Goal: Task Accomplishment & Management: Use online tool/utility

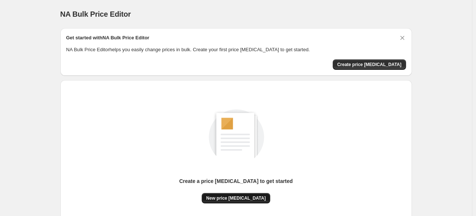
click at [248, 202] on button "New price [MEDICAL_DATA]" at bounding box center [236, 198] width 69 height 10
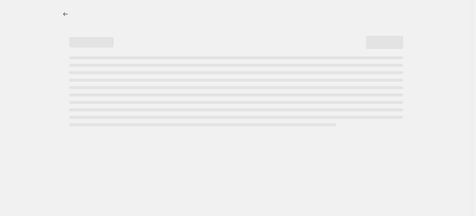
select select "percentage"
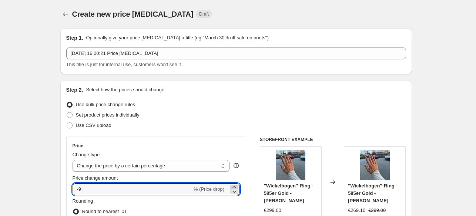
click at [236, 185] on icon at bounding box center [234, 186] width 7 height 7
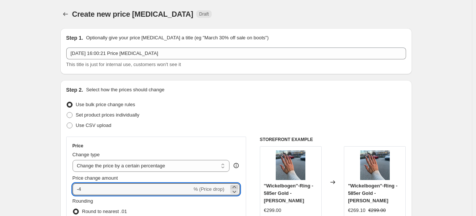
click at [236, 185] on icon at bounding box center [234, 186] width 7 height 7
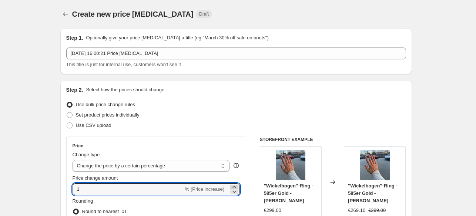
click at [236, 185] on icon at bounding box center [234, 186] width 7 height 7
drag, startPoint x: 151, startPoint y: 193, endPoint x: 57, endPoint y: 185, distance: 94.8
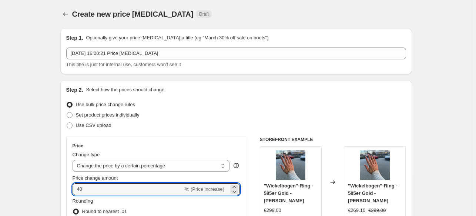
type input "40"
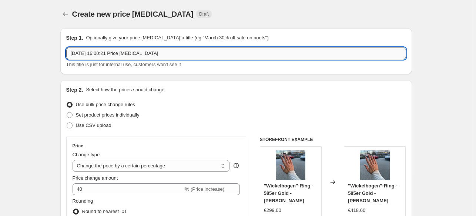
click at [142, 55] on input "[DATE] 16:00:21 Price [MEDICAL_DATA]" at bounding box center [236, 53] width 340 height 12
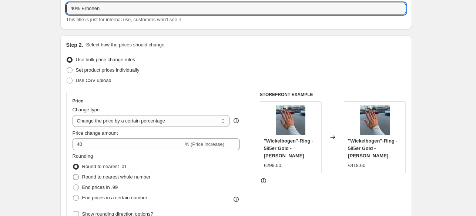
scroll to position [148, 0]
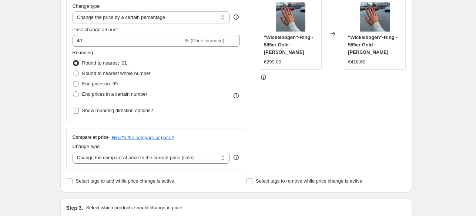
type input "40% Erhöhen"
click at [120, 110] on span "Show rounding direction options?" at bounding box center [117, 110] width 71 height 6
click at [79, 110] on input "Show rounding direction options?" at bounding box center [76, 110] width 6 height 6
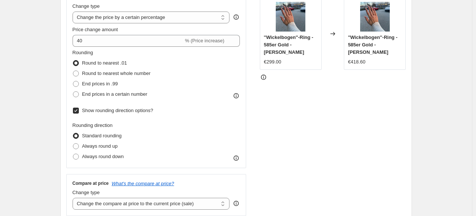
click at [120, 109] on span "Show rounding direction options?" at bounding box center [117, 110] width 71 height 6
click at [79, 109] on input "Show rounding direction options?" at bounding box center [76, 110] width 6 height 6
checkbox input "false"
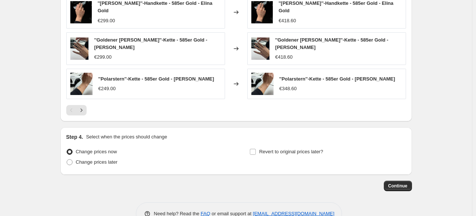
scroll to position [521, 0]
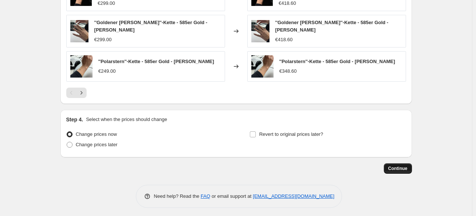
click at [391, 165] on span "Continue" at bounding box center [397, 168] width 19 height 6
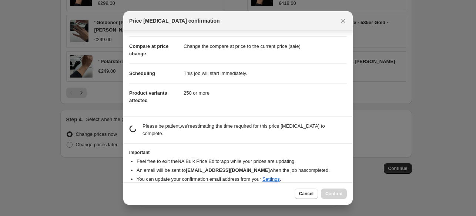
scroll to position [29, 0]
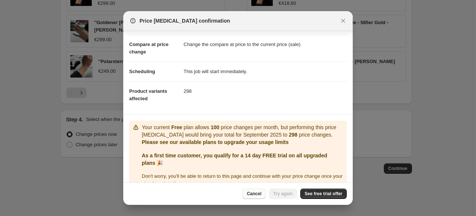
click at [261, 195] on span "Cancel" at bounding box center [254, 193] width 14 height 6
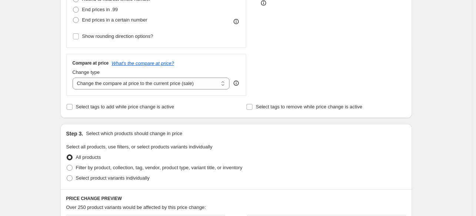
scroll to position [0, 0]
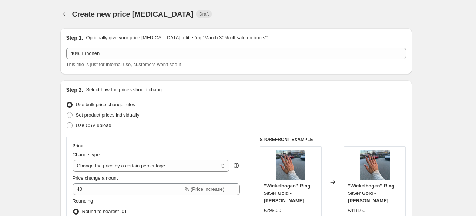
click at [292, 9] on div "Create new price [MEDICAL_DATA] Draft" at bounding box center [190, 14] width 237 height 10
click at [199, 15] on span "Draft" at bounding box center [204, 14] width 10 height 6
click at [210, 11] on div "Create new price [MEDICAL_DATA] Draft" at bounding box center [190, 14] width 237 height 10
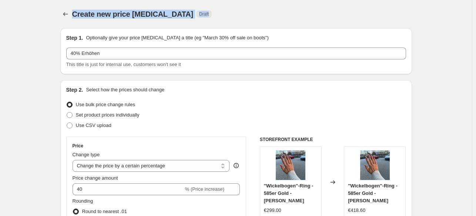
drag, startPoint x: 204, startPoint y: 16, endPoint x: 24, endPoint y: -11, distance: 181.5
click at [24, 0] on html "Home Settings Plans Skip to content Create new price [MEDICAL_DATA]. This page …" at bounding box center [238, 108] width 476 height 216
click at [194, 19] on div "Create new price [MEDICAL_DATA]. This page is ready Create new price [MEDICAL_D…" at bounding box center [236, 14] width 352 height 28
click at [213, 14] on div "Create new price [MEDICAL_DATA] Draft" at bounding box center [190, 14] width 237 height 10
drag, startPoint x: 262, startPoint y: 12, endPoint x: 10, endPoint y: -9, distance: 252.7
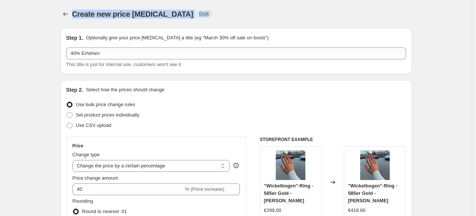
click at [10, 0] on html "Home Settings Plans Skip to content Create new price [MEDICAL_DATA]. This page …" at bounding box center [238, 108] width 476 height 216
click at [92, 14] on span "Create new price [MEDICAL_DATA]" at bounding box center [132, 14] width 121 height 8
